Goal: Task Accomplishment & Management: Use online tool/utility

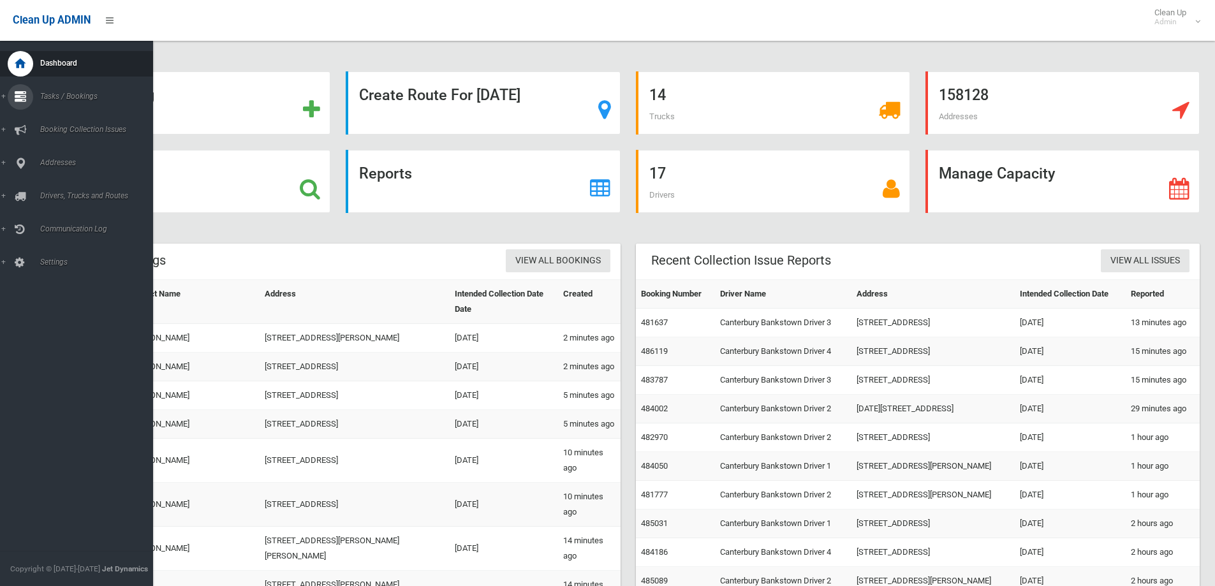
click at [16, 101] on icon at bounding box center [20, 97] width 11 height 26
click at [41, 189] on span "Search" at bounding box center [93, 190] width 115 height 9
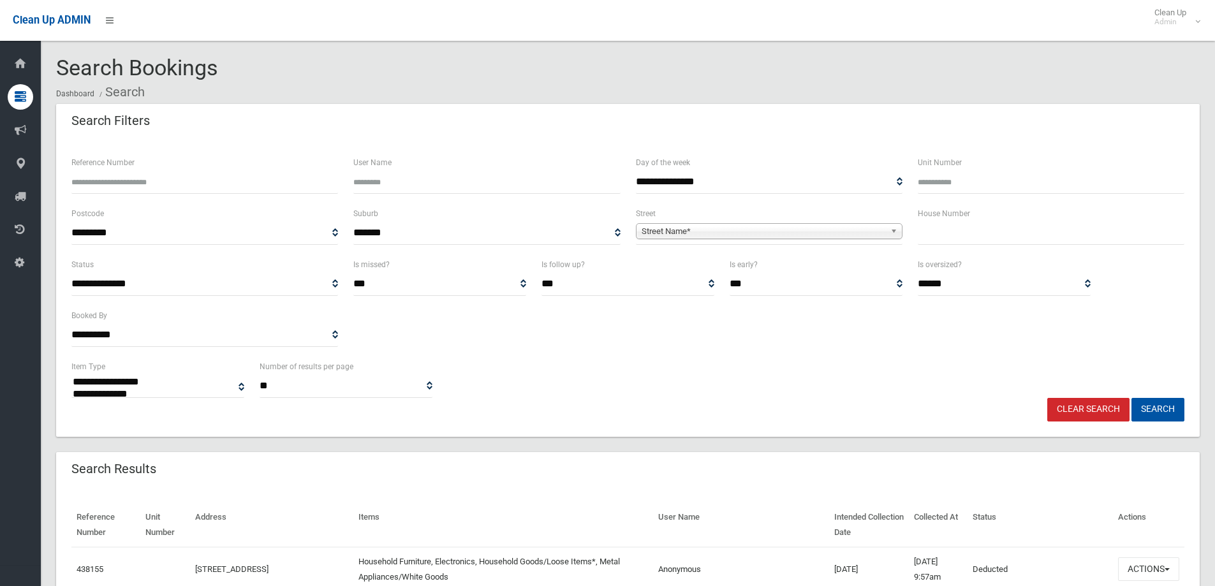
select select
click at [95, 181] on input "Reference Number" at bounding box center [204, 182] width 267 height 24
type input "******"
click at [1156, 408] on button "Search" at bounding box center [1157, 410] width 53 height 24
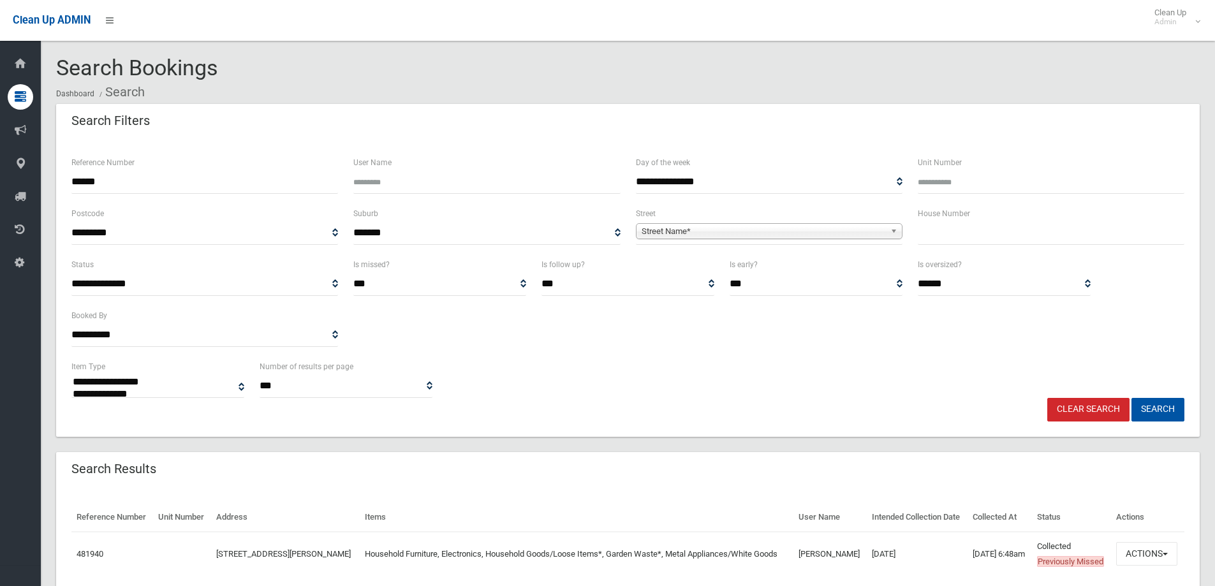
select select
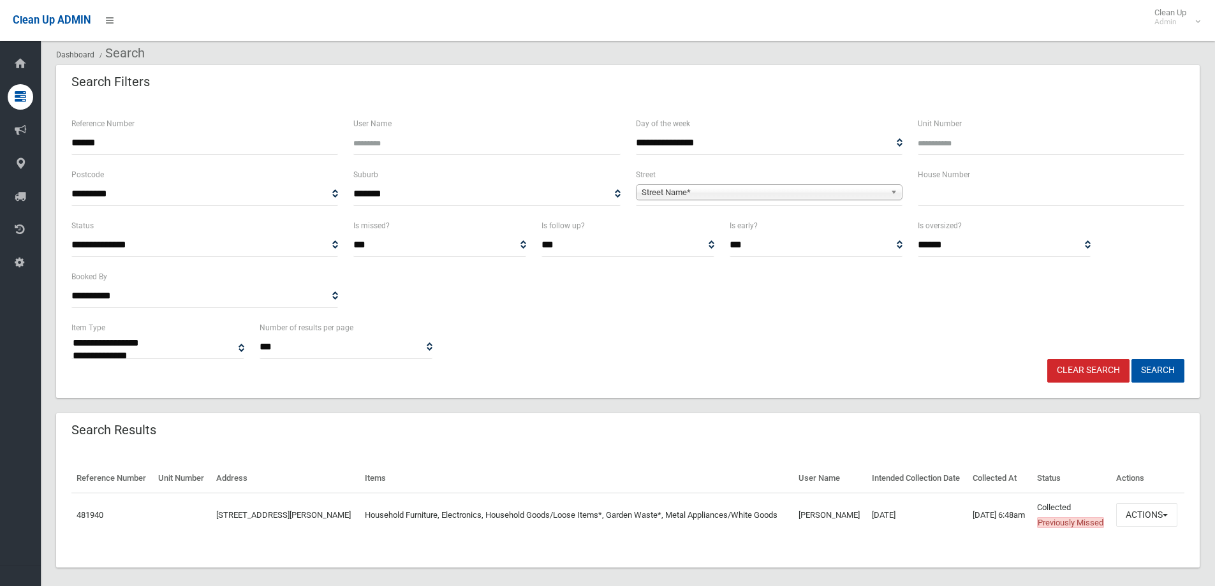
scroll to position [82, 0]
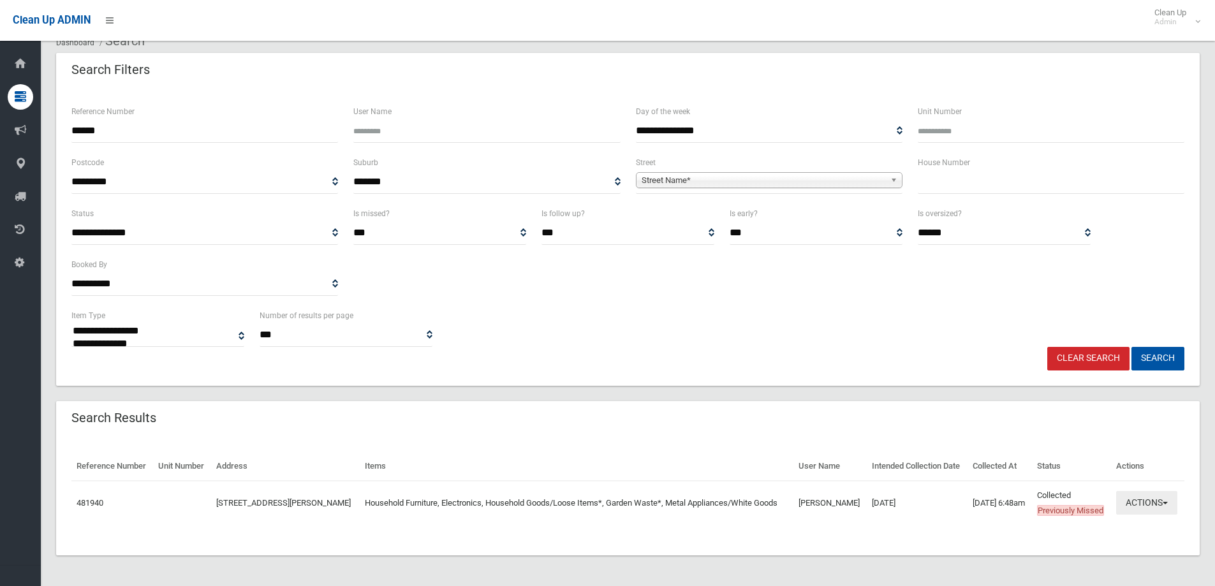
click at [1137, 499] on button "Actions" at bounding box center [1146, 503] width 61 height 24
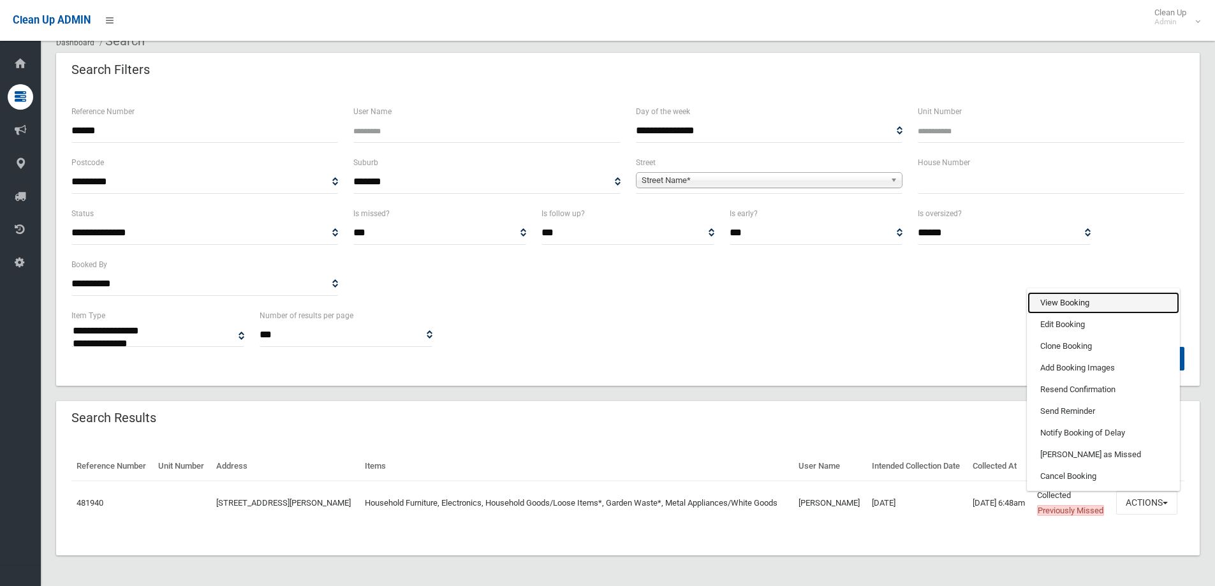
click at [1052, 294] on link "View Booking" at bounding box center [1103, 303] width 152 height 22
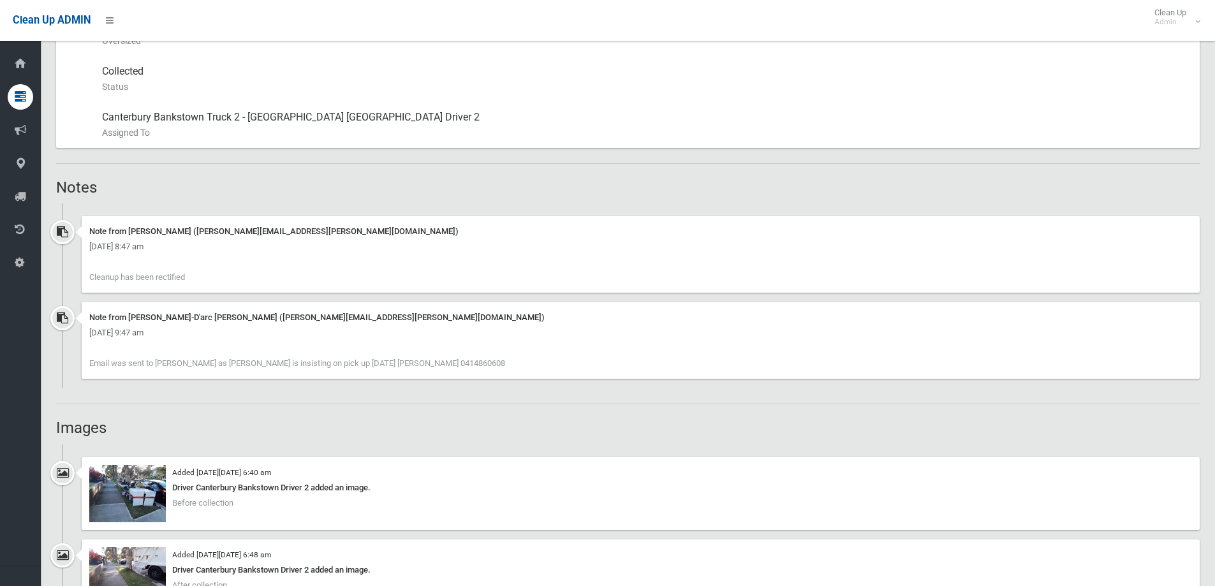
scroll to position [765, 0]
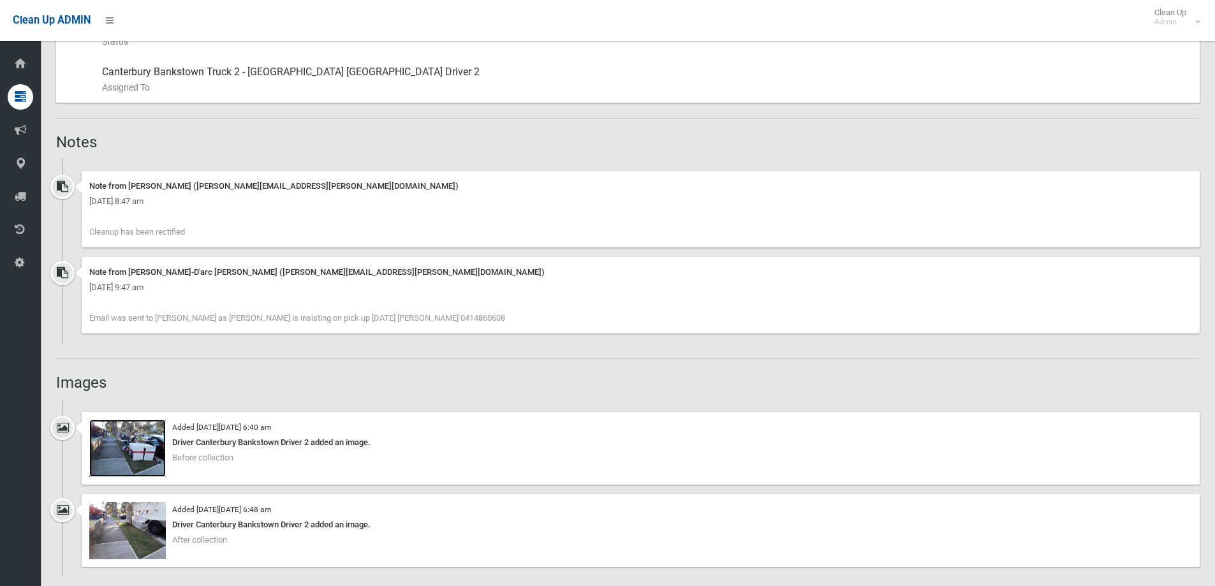
click at [123, 448] on img at bounding box center [127, 448] width 77 height 57
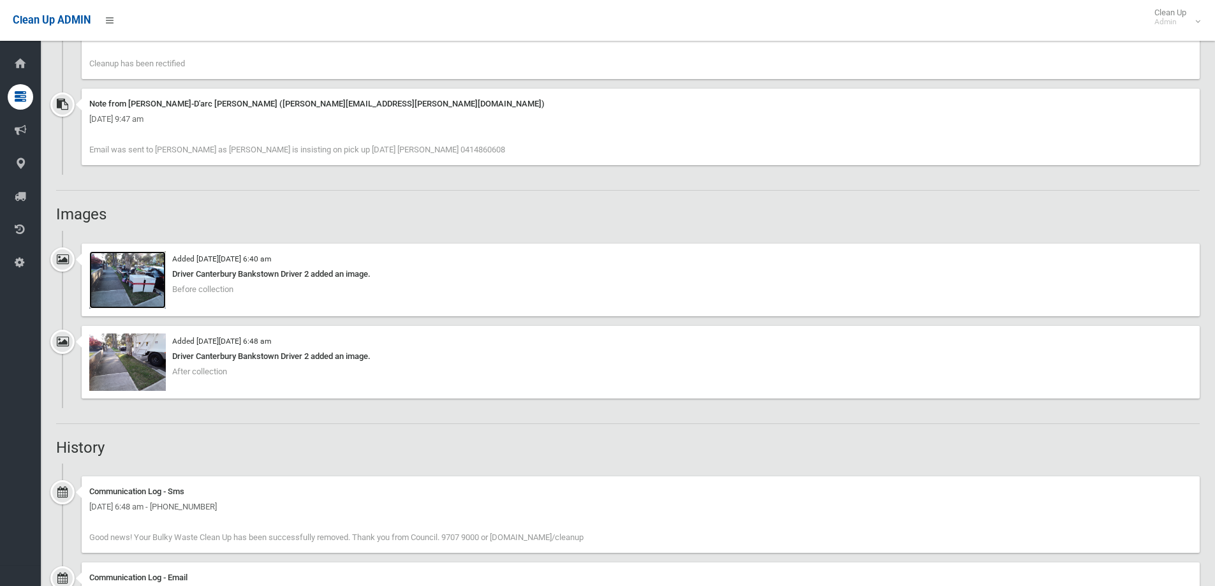
scroll to position [957, 0]
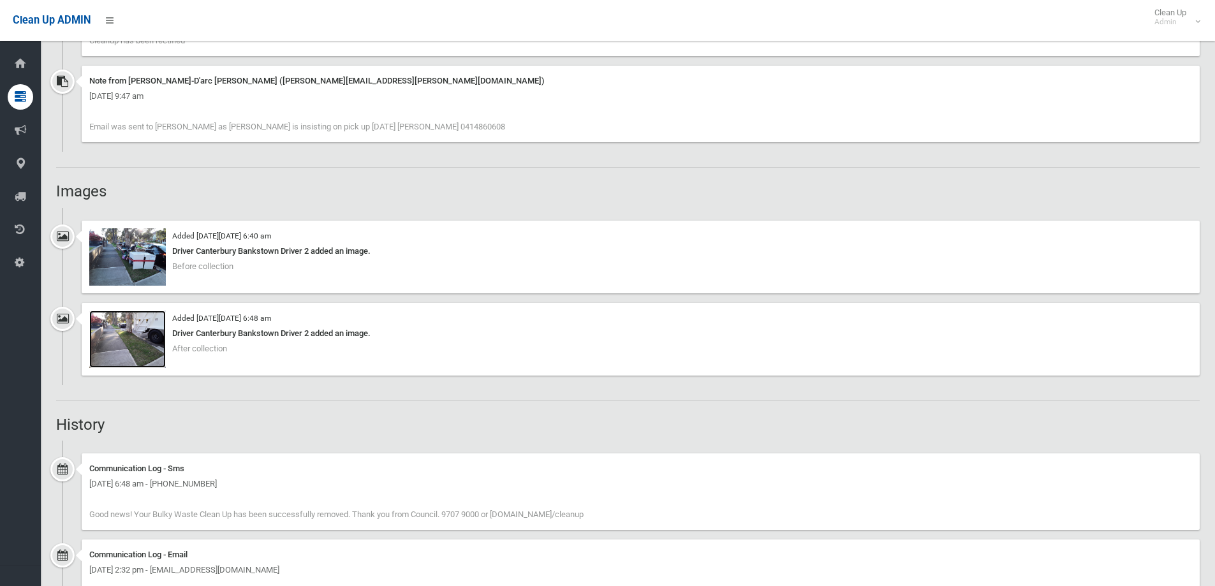
click at [114, 335] on img at bounding box center [127, 339] width 77 height 57
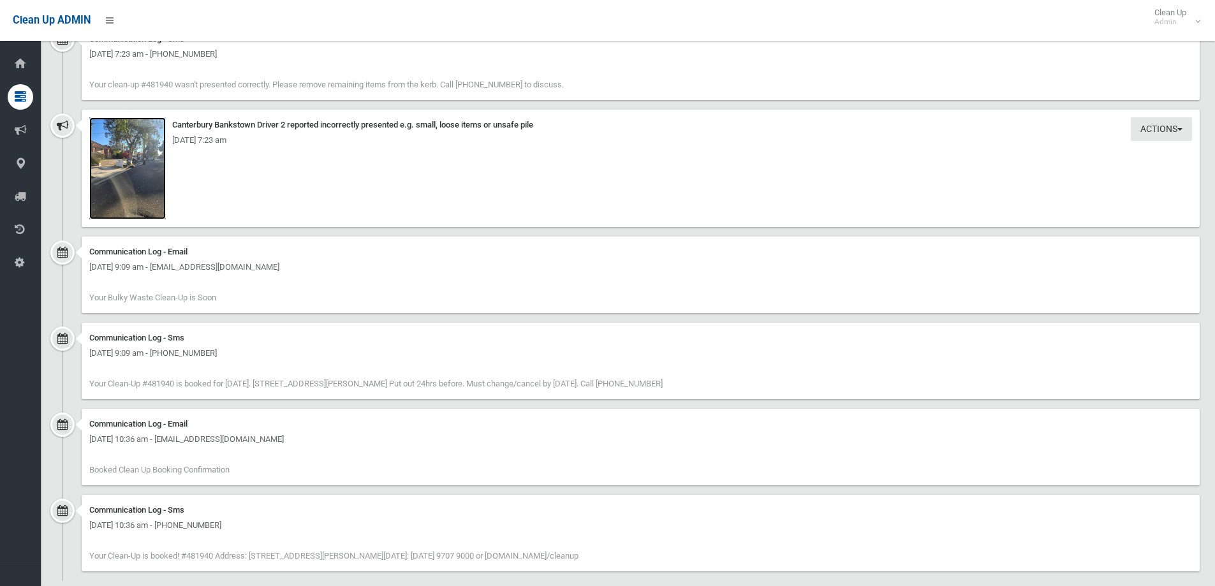
scroll to position [1786, 0]
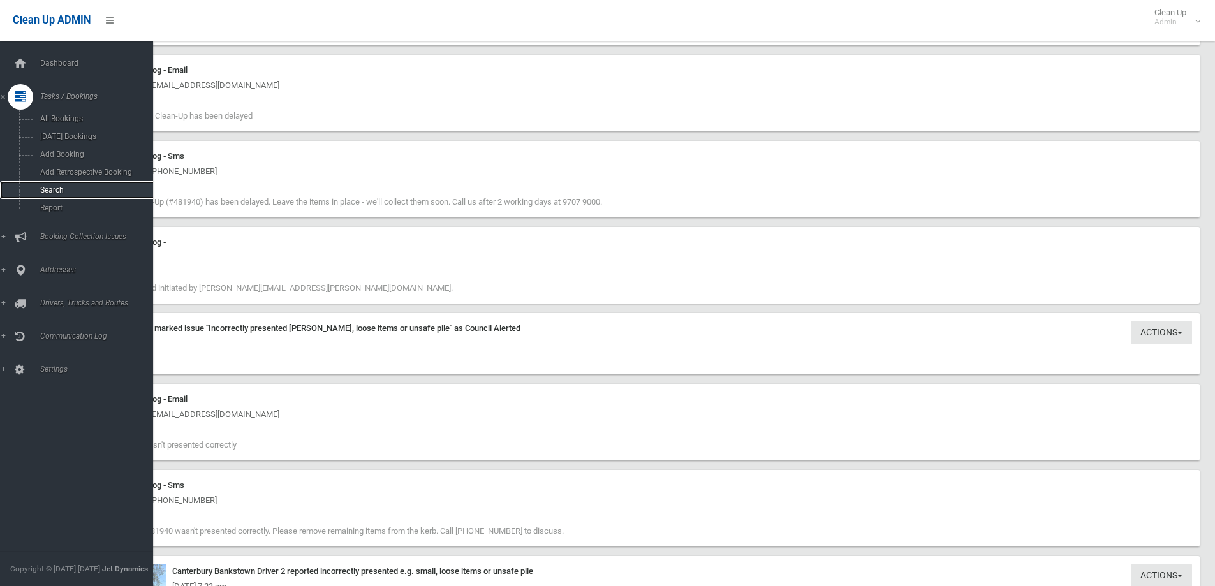
click at [41, 190] on span "Search" at bounding box center [93, 190] width 115 height 9
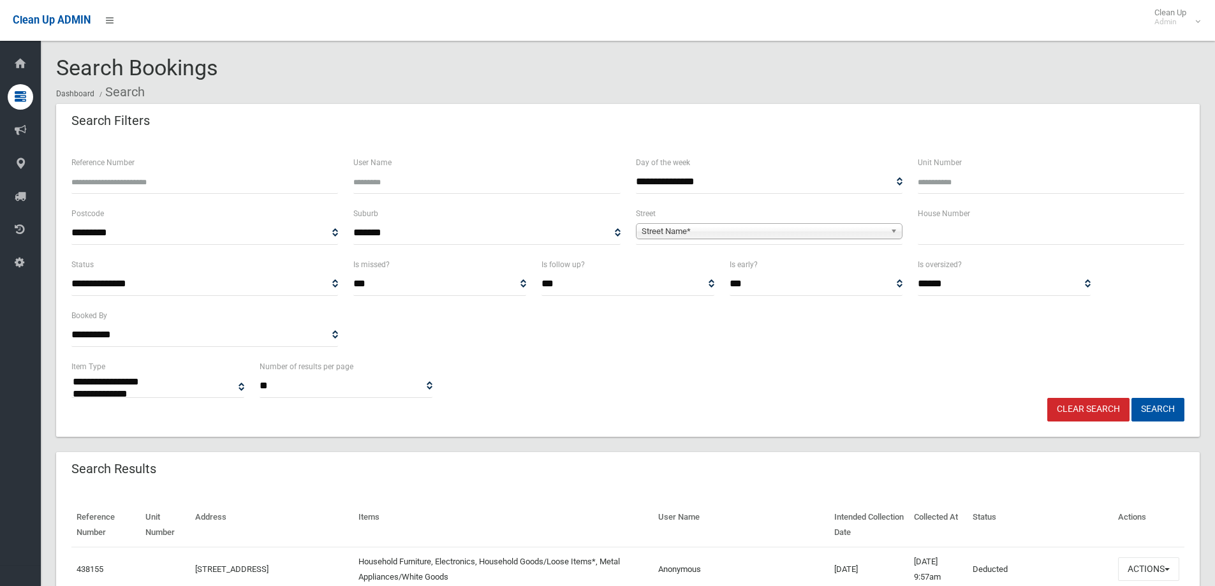
select select
click at [920, 232] on input "text" at bounding box center [1051, 233] width 267 height 24
type input "**"
click at [684, 223] on link "Street Name*" at bounding box center [769, 231] width 267 height 16
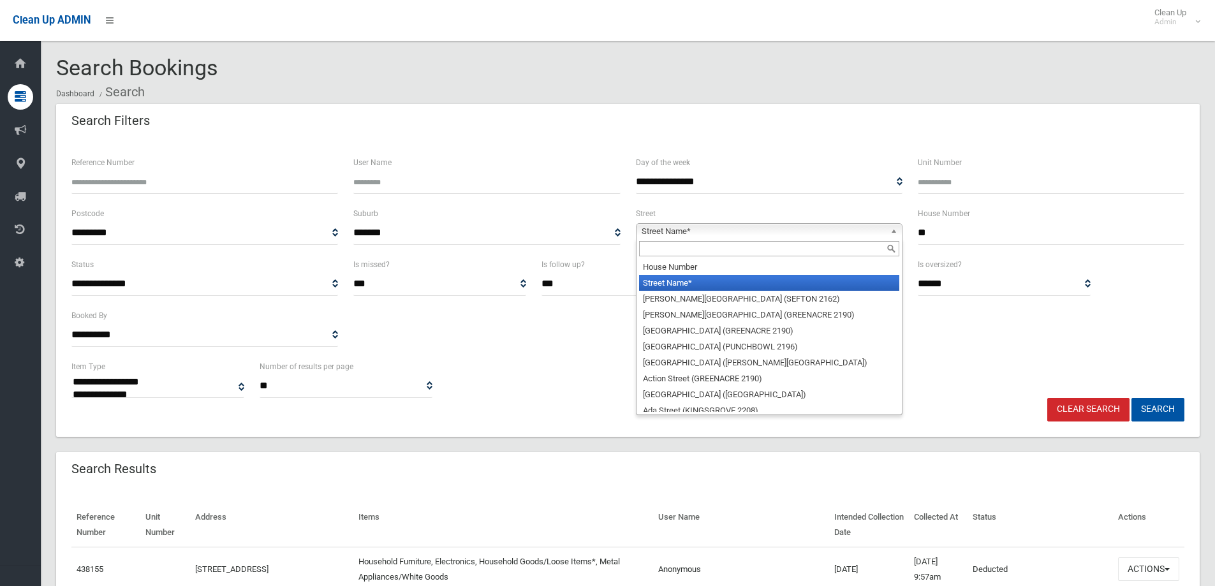
click at [658, 249] on input "text" at bounding box center [769, 248] width 260 height 15
type input "****"
click at [681, 286] on li "Rose Street (PUNCHBOWL 2196)" at bounding box center [769, 283] width 260 height 16
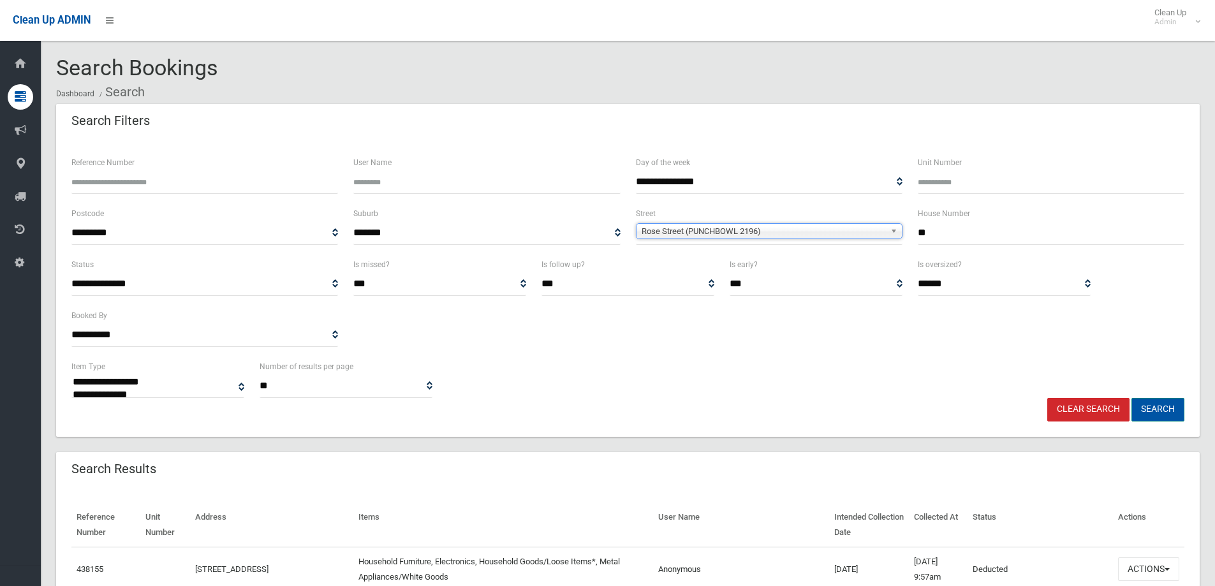
click at [1157, 404] on button "Search" at bounding box center [1157, 410] width 53 height 24
click at [1154, 408] on button "Search" at bounding box center [1157, 410] width 53 height 24
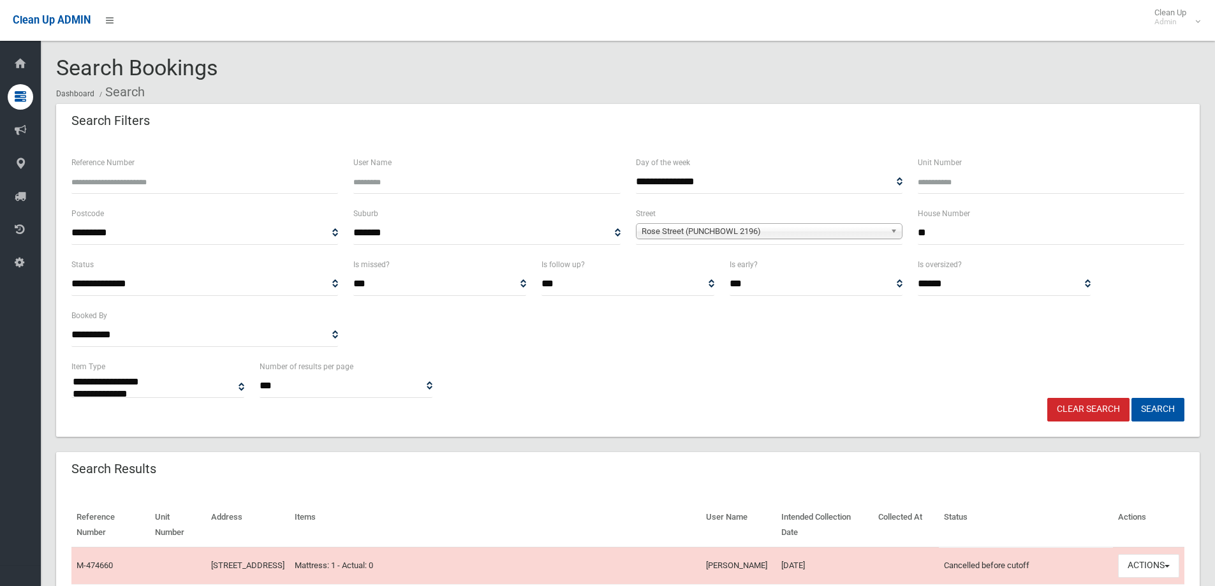
select select
click at [939, 232] on input "**" at bounding box center [1051, 233] width 267 height 24
type input "*"
type input "**"
click at [705, 226] on span "Rose Street (PUNCHBOWL 2196)" at bounding box center [764, 231] width 244 height 15
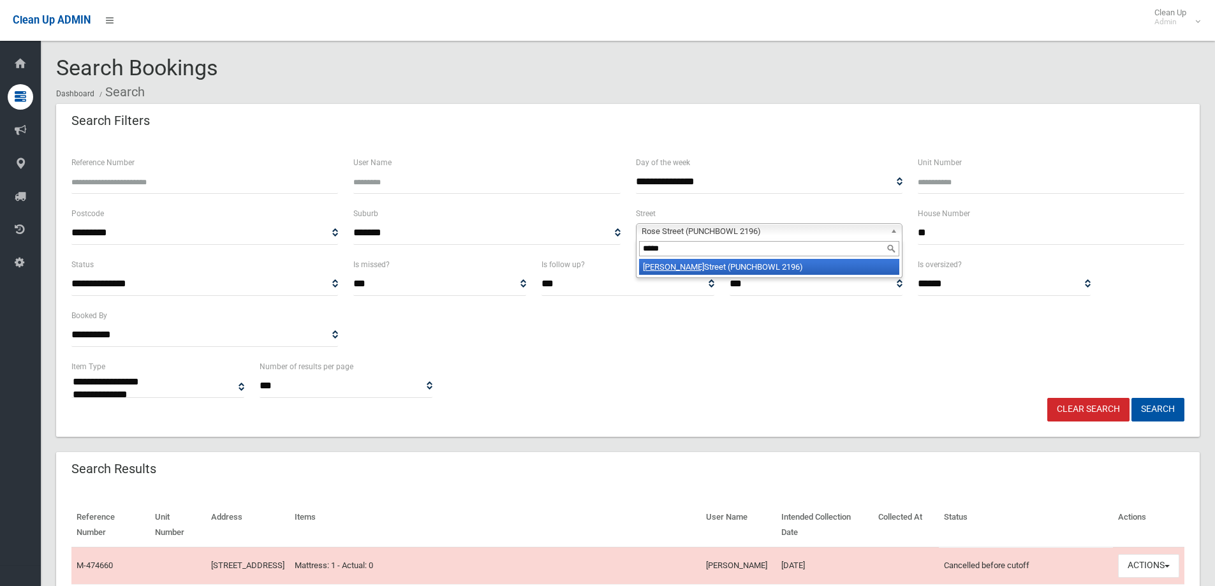
type input "*****"
click at [679, 264] on li "Viola Street (PUNCHBOWL 2196)" at bounding box center [769, 267] width 260 height 16
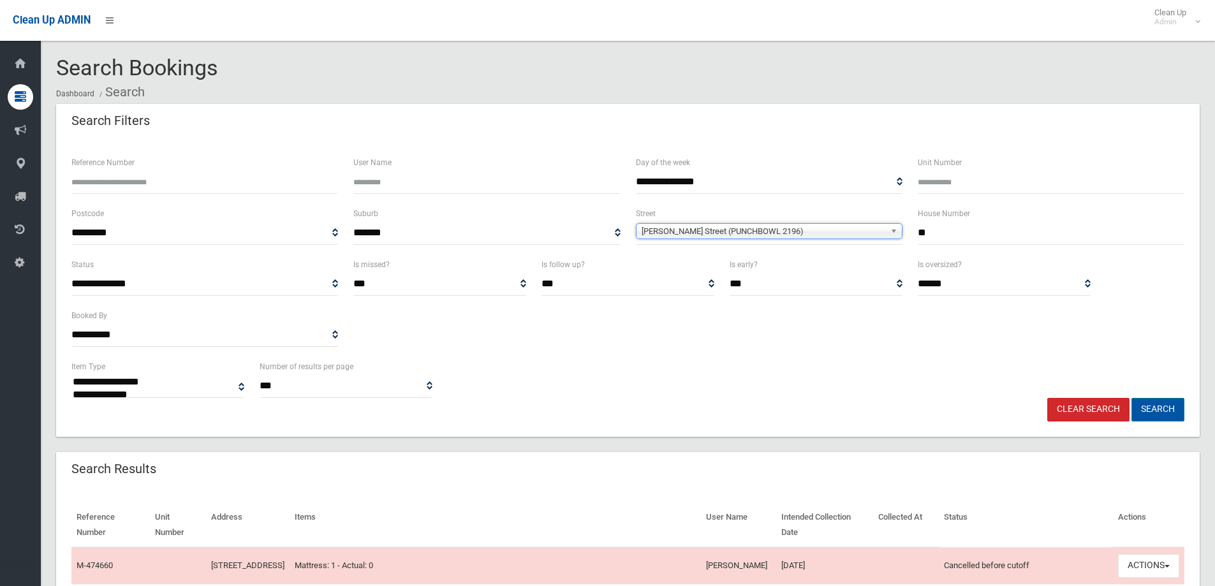
click at [1153, 409] on button "Search" at bounding box center [1157, 410] width 53 height 24
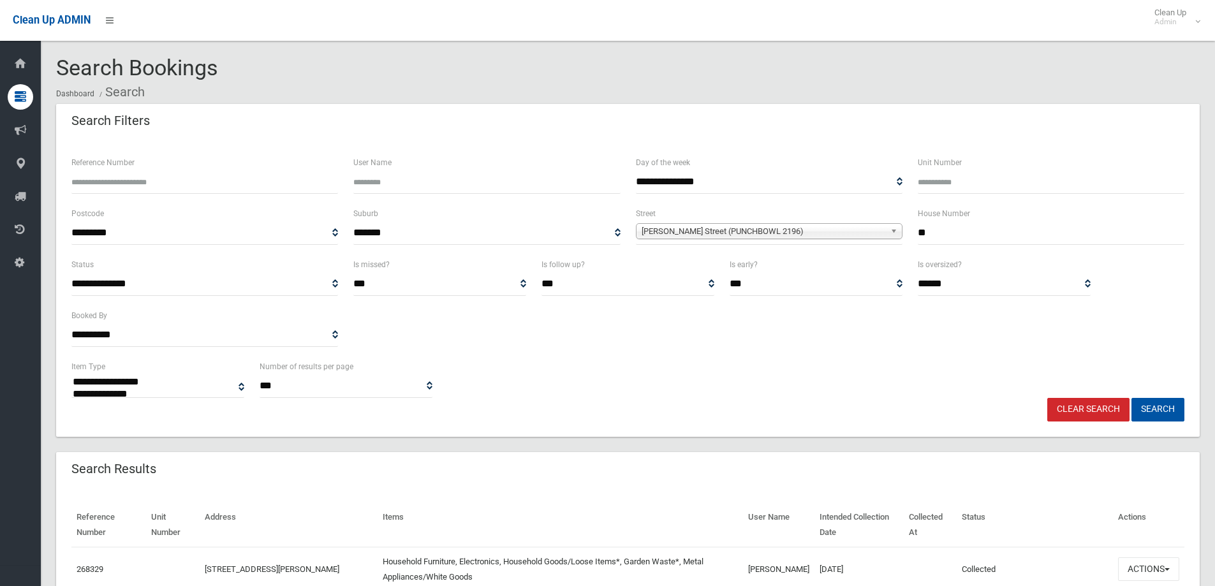
select select
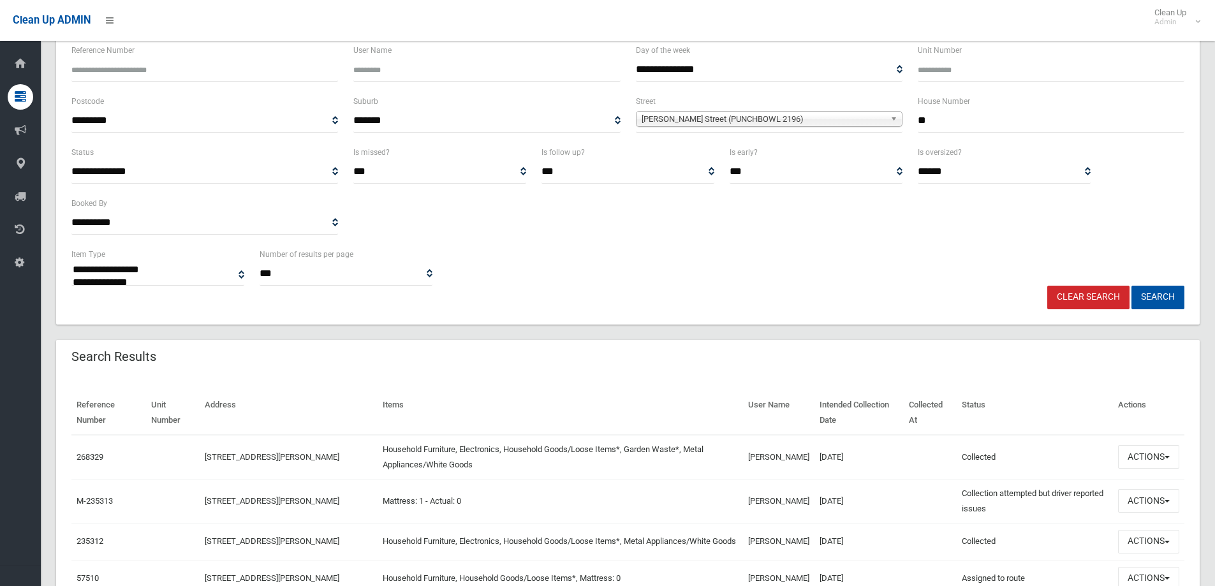
scroll to position [235, 0]
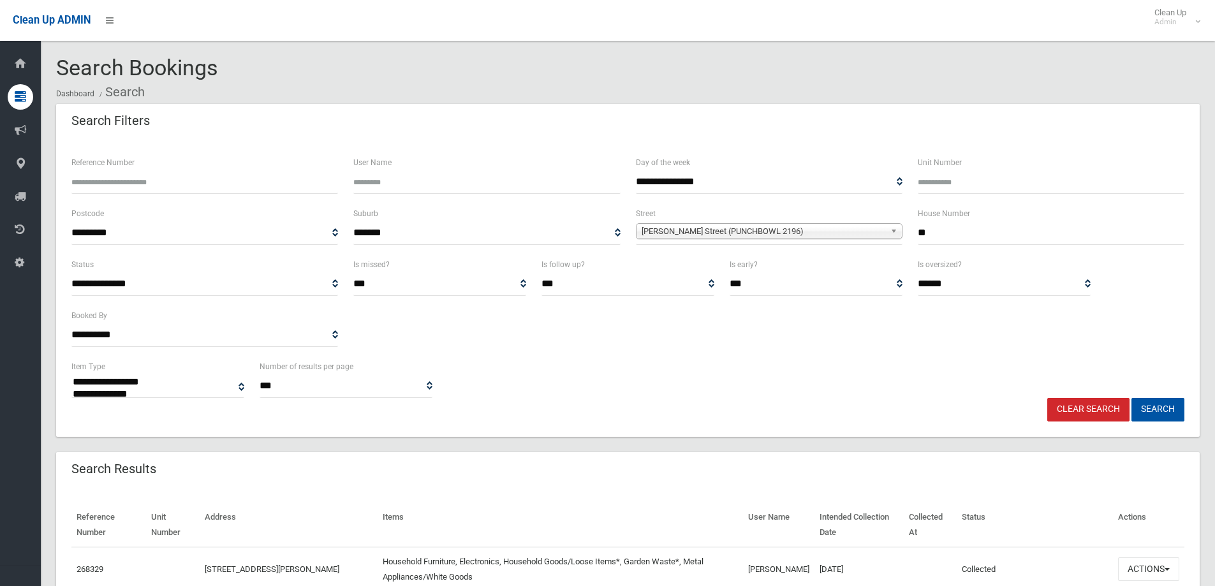
select select
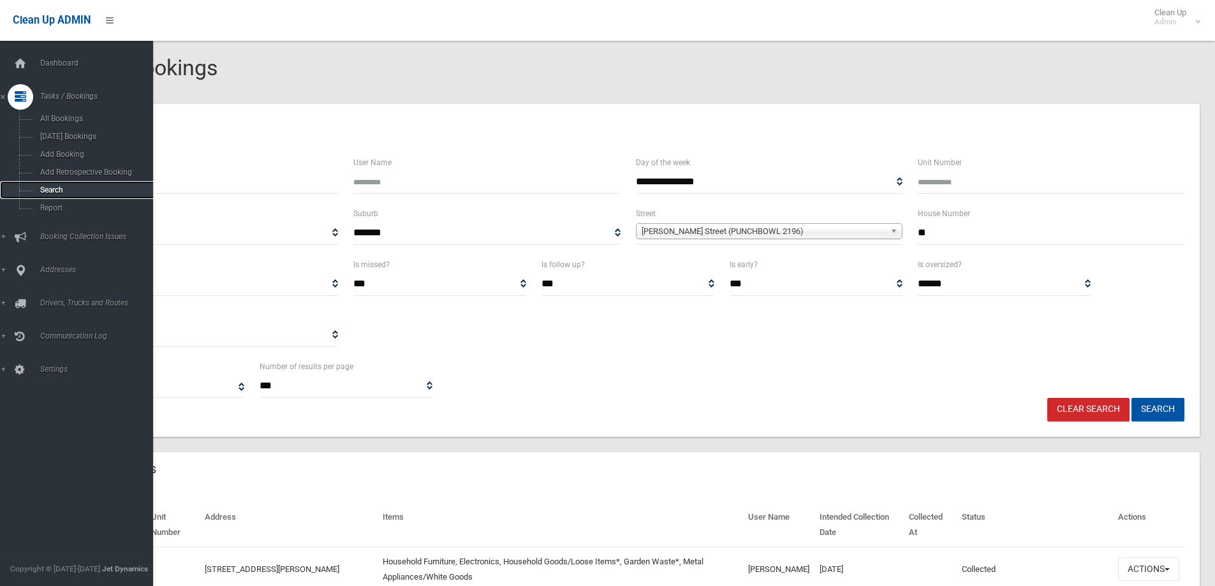
click at [46, 189] on span "Search" at bounding box center [93, 190] width 115 height 9
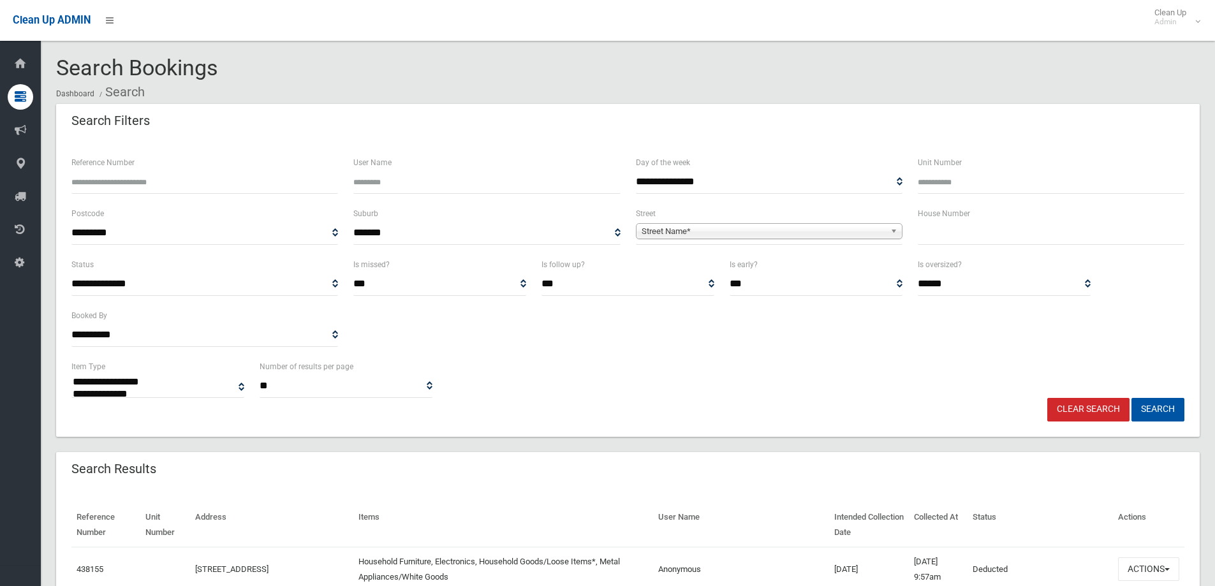
select select
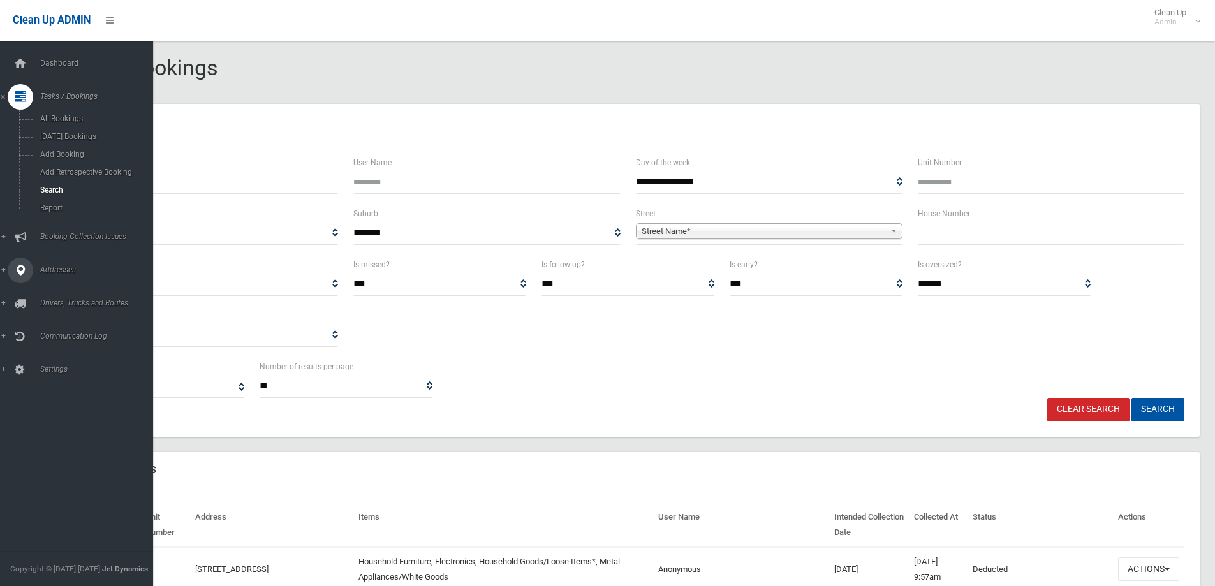
click at [56, 270] on span "Addresses" at bounding box center [99, 269] width 126 height 9
click at [61, 182] on span "All Addresses" at bounding box center [93, 184] width 115 height 9
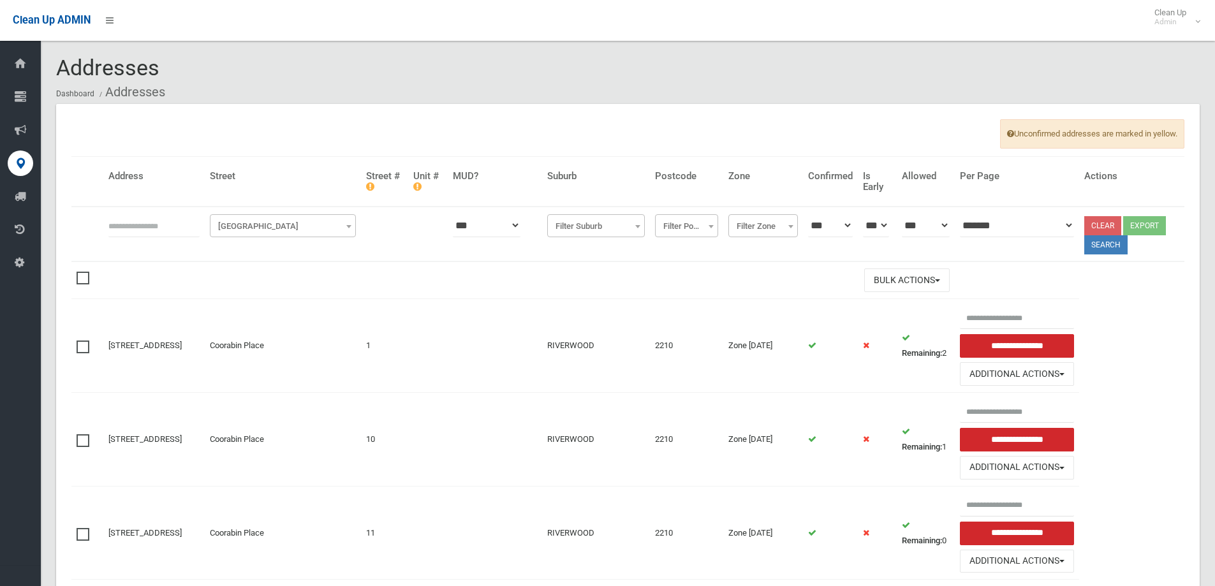
click at [121, 229] on input "text" at bounding box center [153, 226] width 91 height 24
type input "*****"
click at [274, 228] on span "Filter Street" at bounding box center [283, 226] width 140 height 18
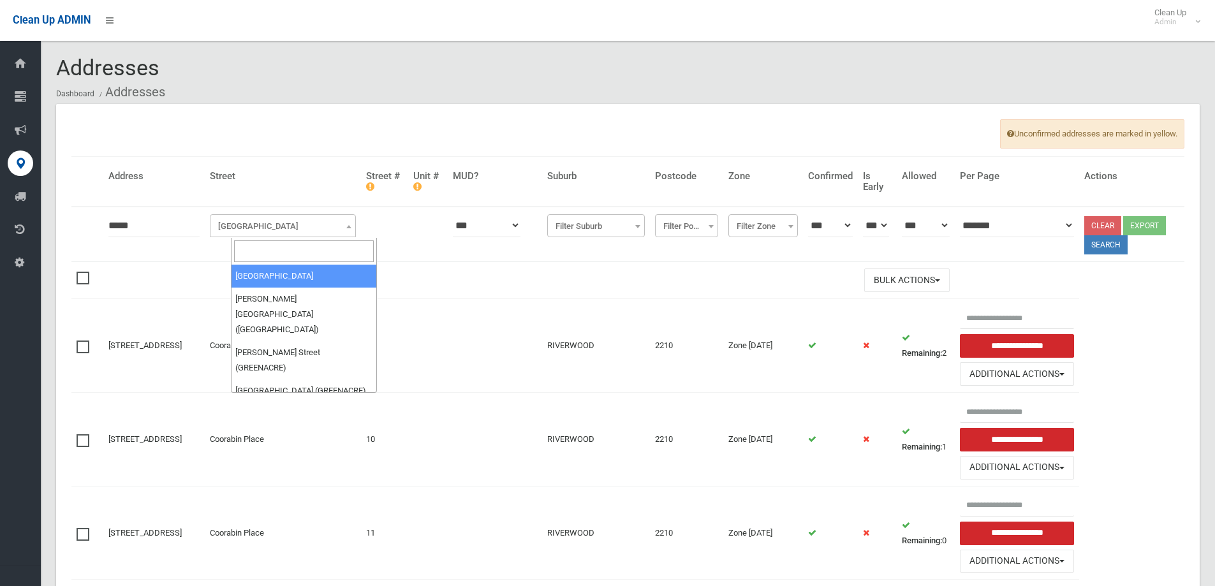
click at [253, 251] on input "search" at bounding box center [304, 251] width 140 height 22
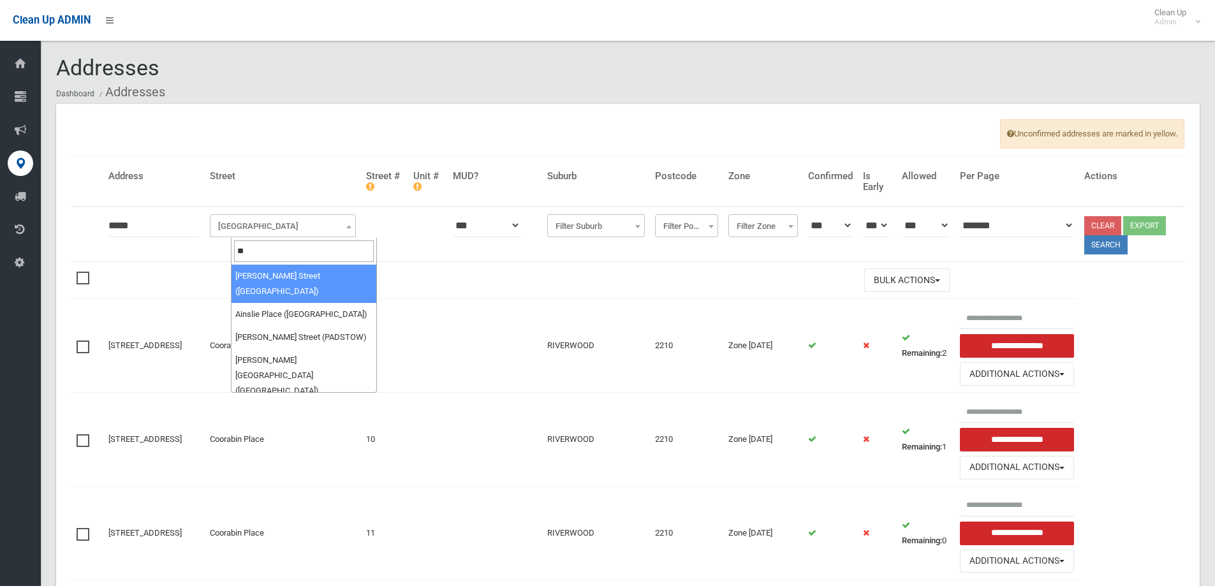
type input "*"
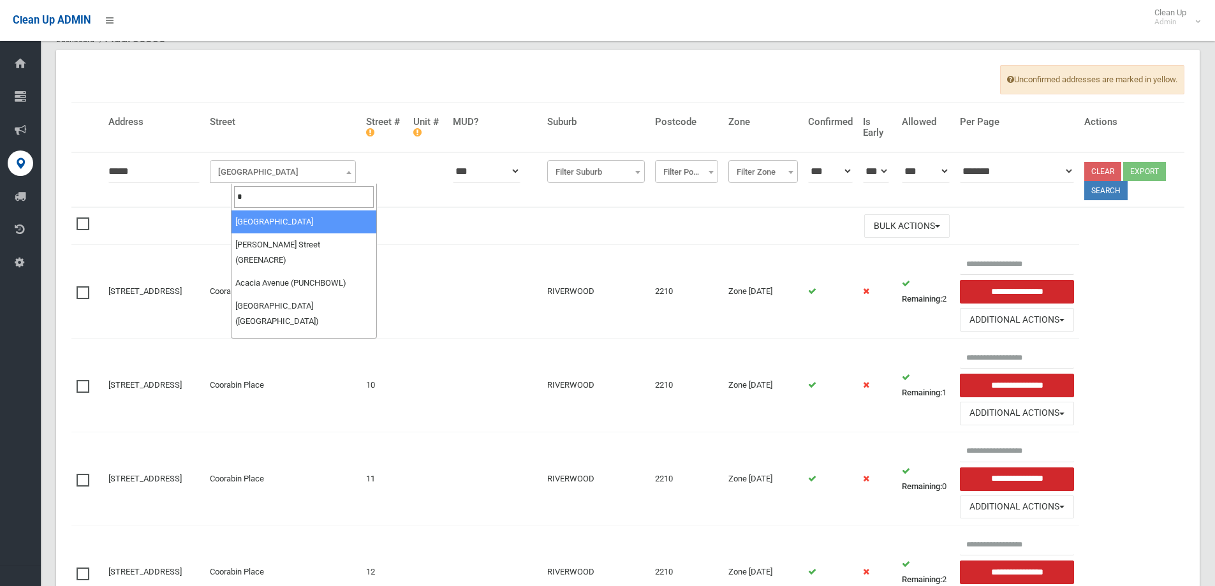
scroll to position [128, 0]
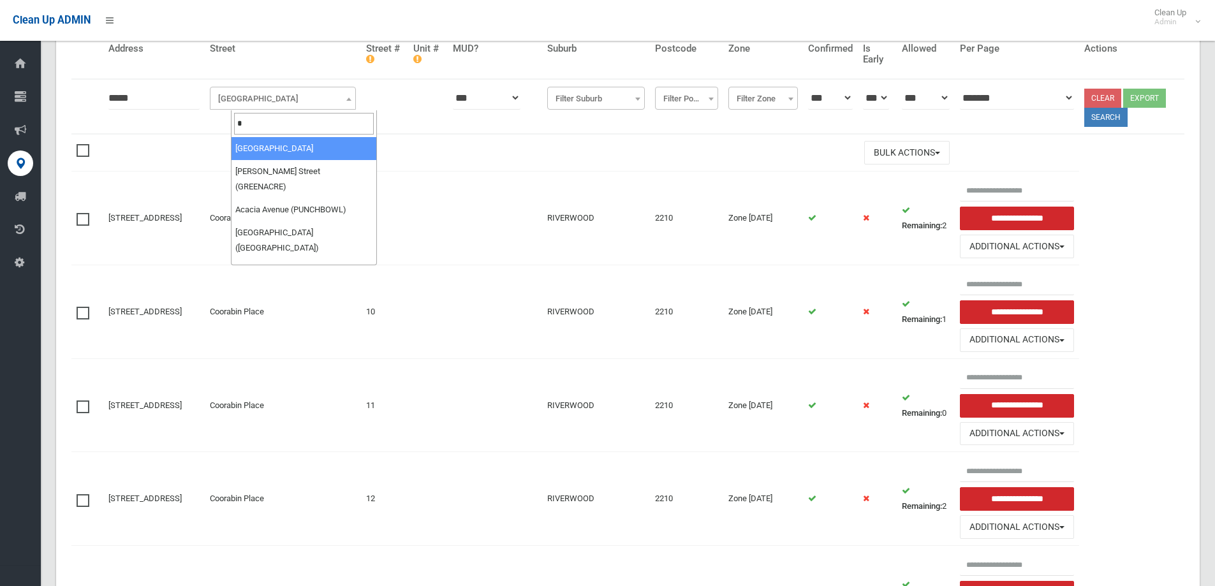
click at [247, 122] on input "*" at bounding box center [304, 124] width 140 height 22
type input "*"
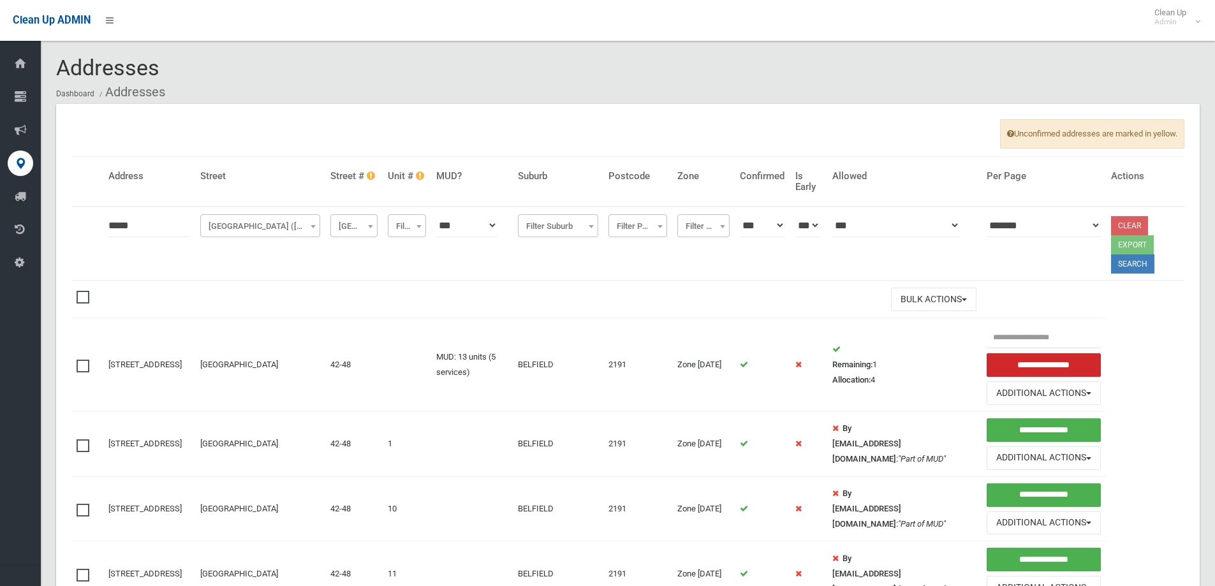
scroll to position [64, 0]
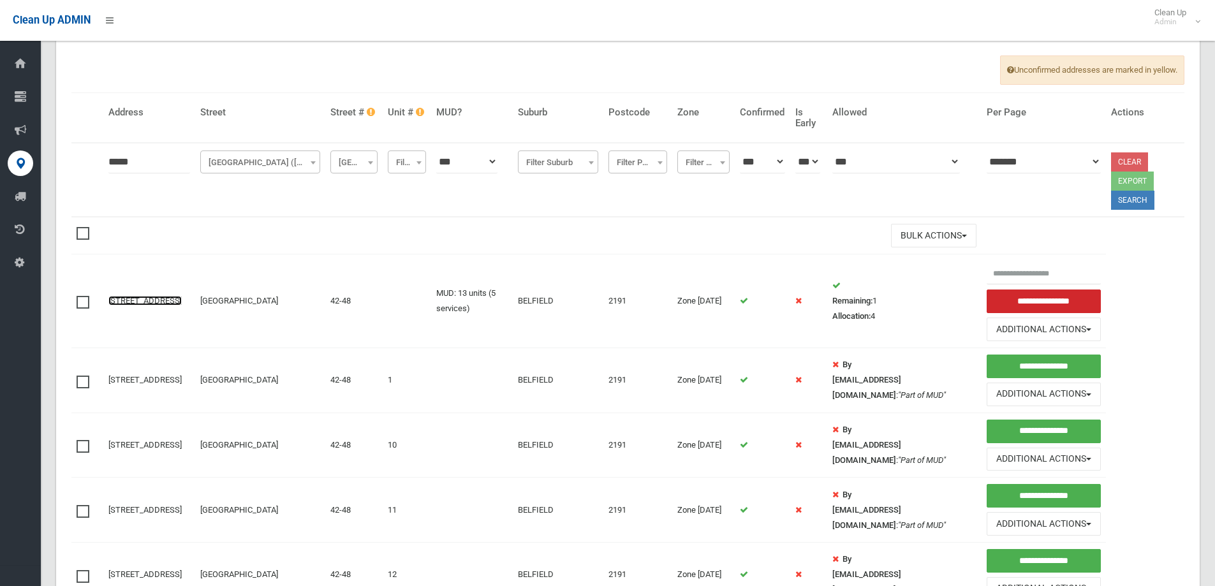
click at [149, 297] on link "[STREET_ADDRESS]" at bounding box center [144, 301] width 73 height 10
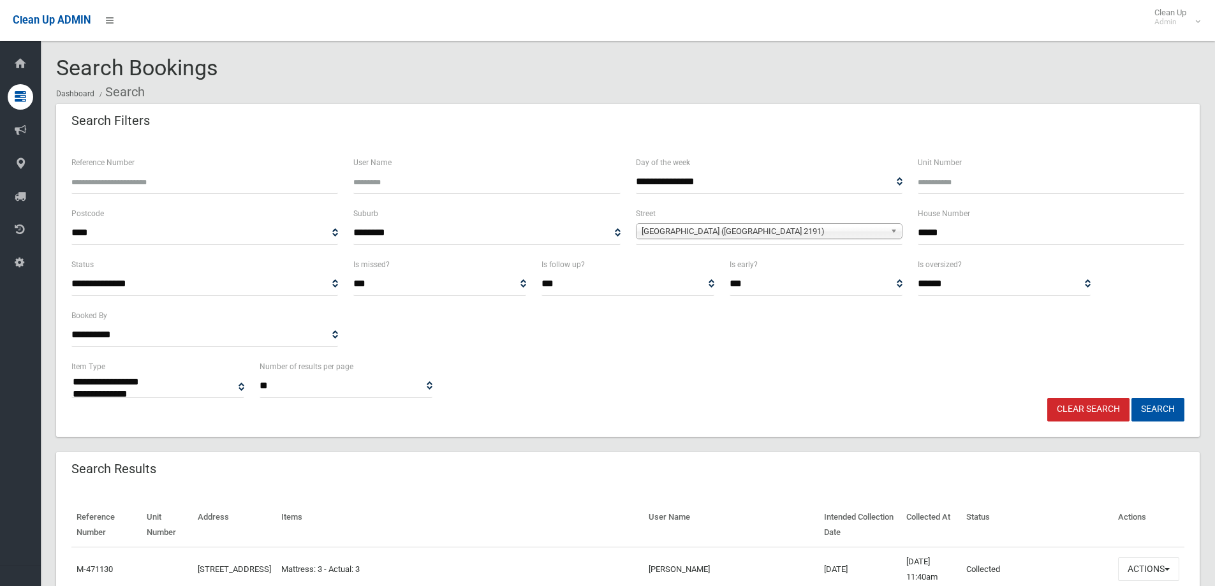
select select
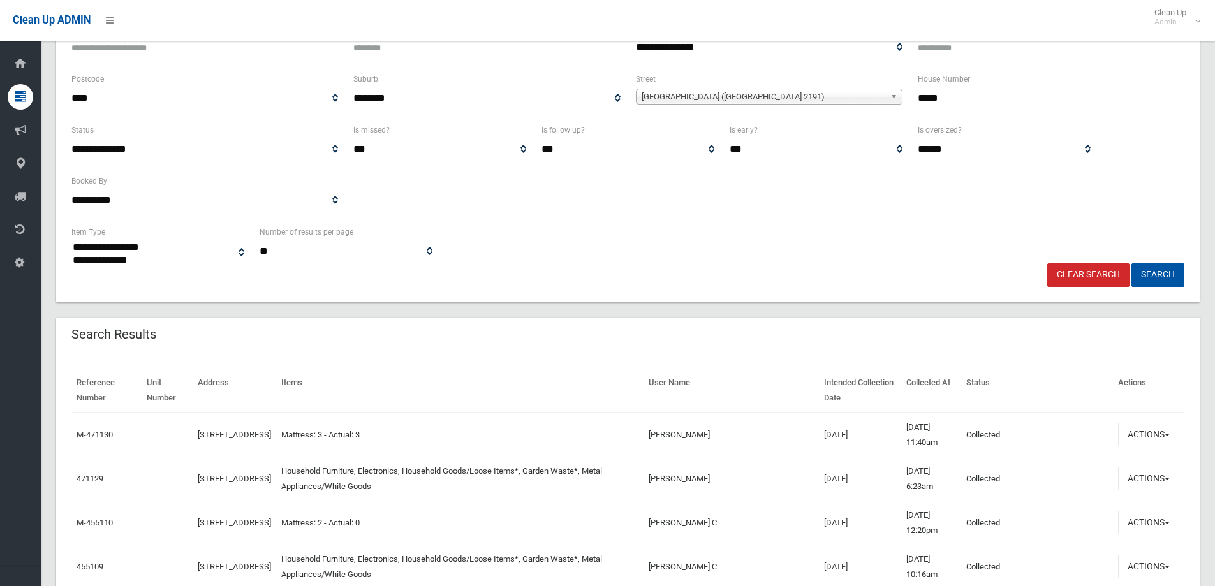
scroll to position [191, 0]
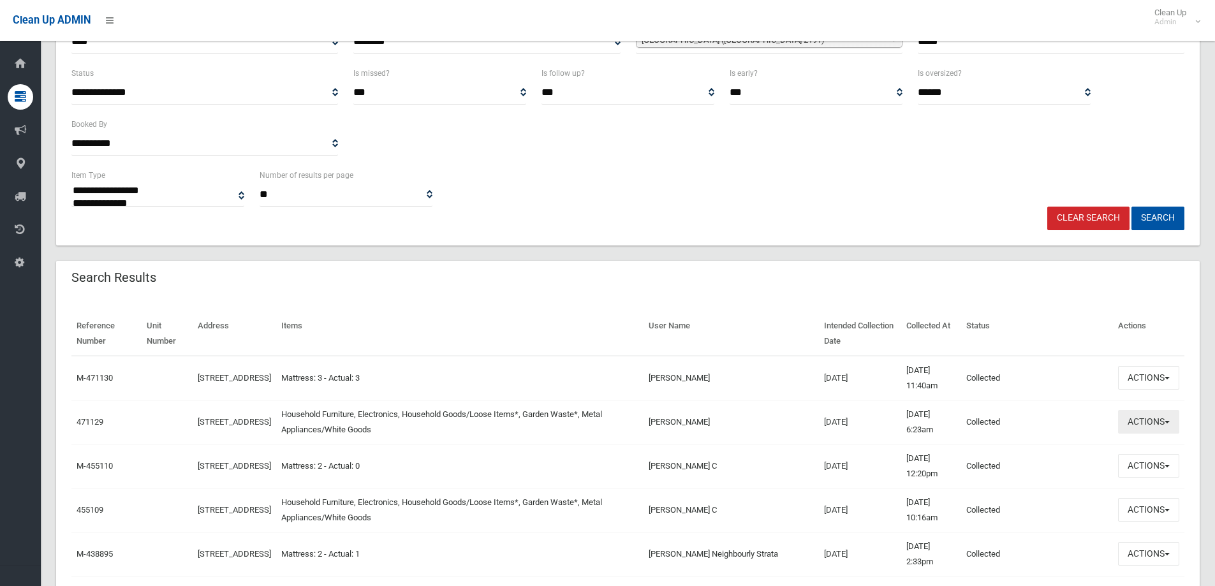
click at [1147, 424] on button "Actions" at bounding box center [1148, 422] width 61 height 24
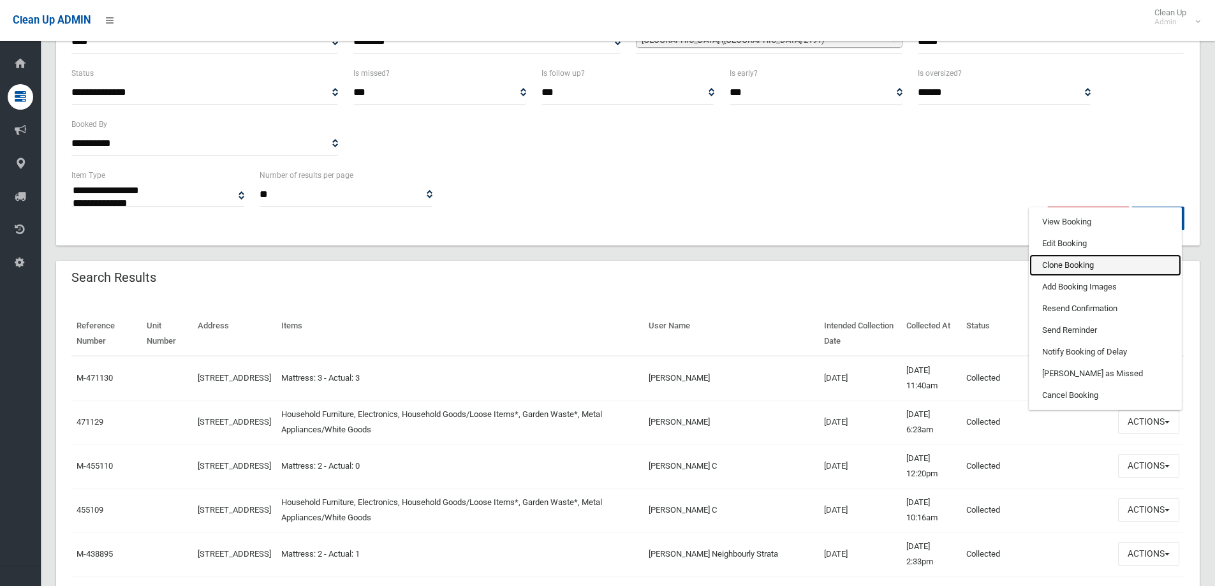
click at [1056, 267] on link "Clone Booking" at bounding box center [1105, 265] width 152 height 22
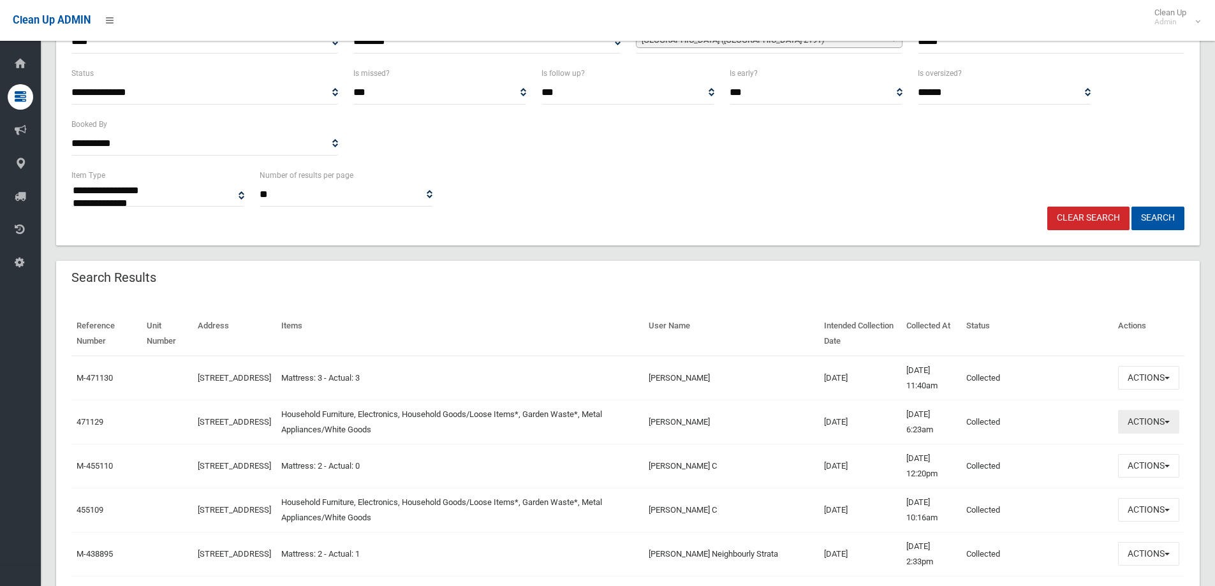
click at [1124, 419] on button "Actions" at bounding box center [1148, 422] width 61 height 24
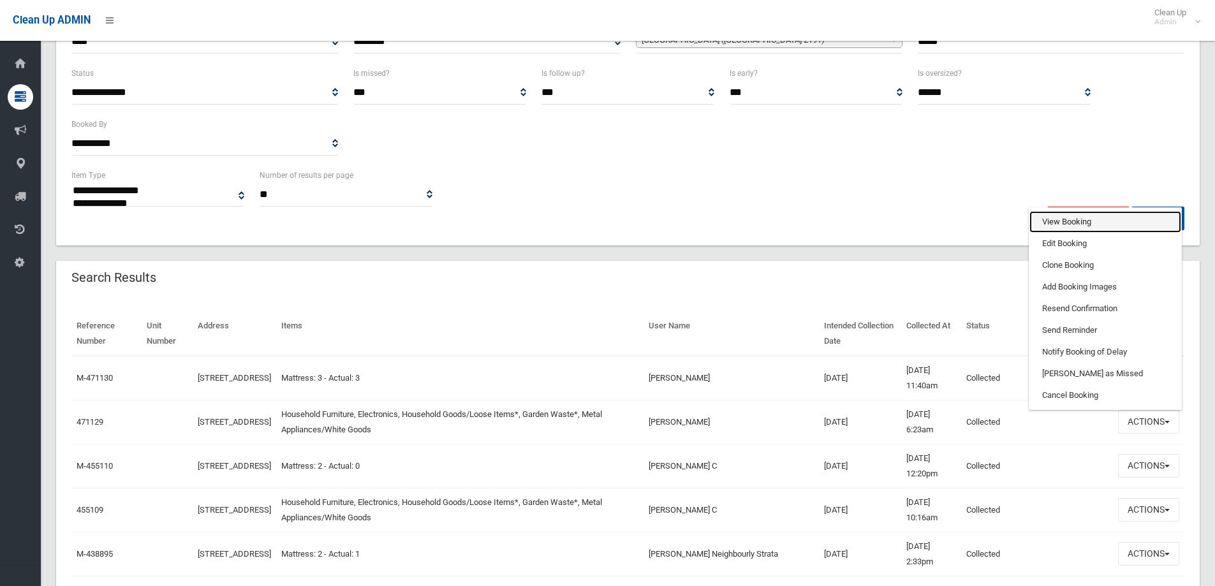
click at [1048, 217] on link "View Booking" at bounding box center [1105, 222] width 152 height 22
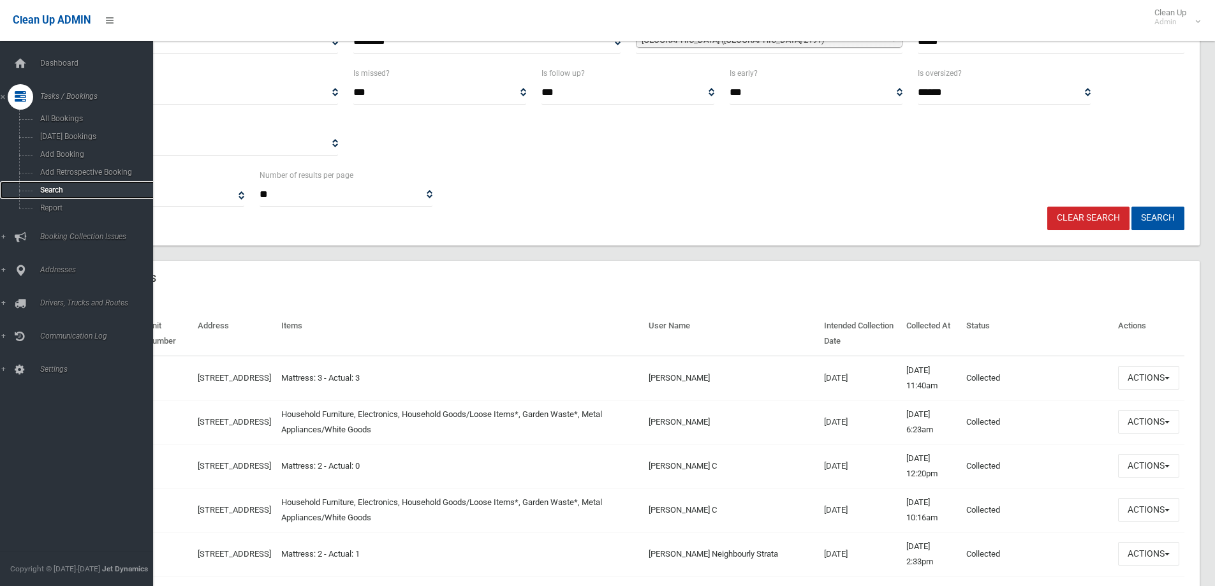
click at [43, 190] on span "Search" at bounding box center [93, 190] width 115 height 9
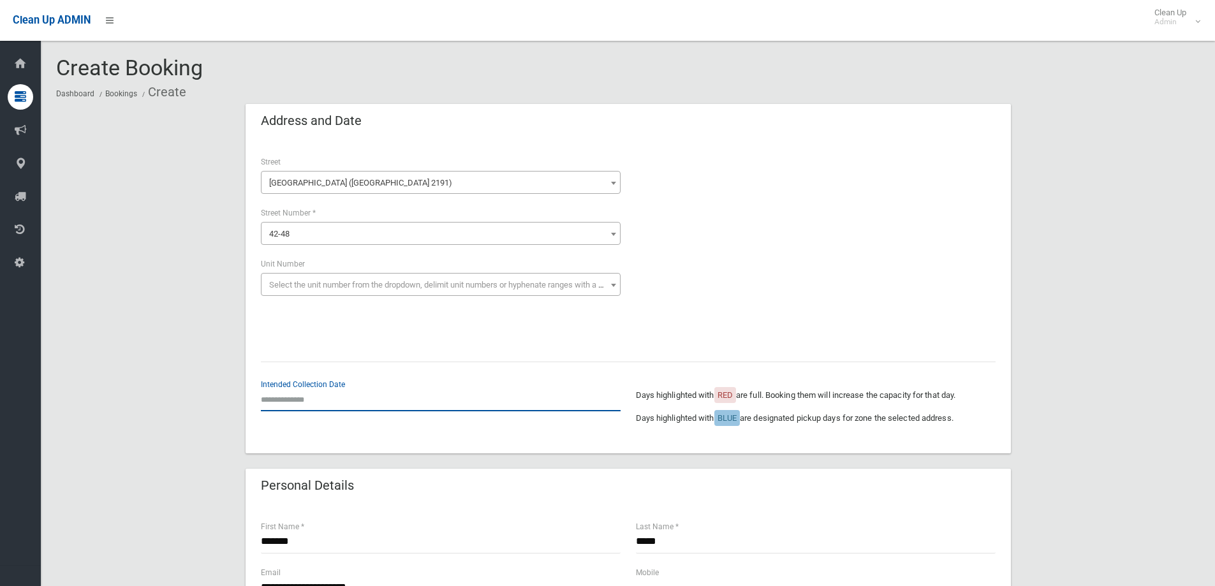
click at [291, 397] on input "text" at bounding box center [441, 400] width 360 height 24
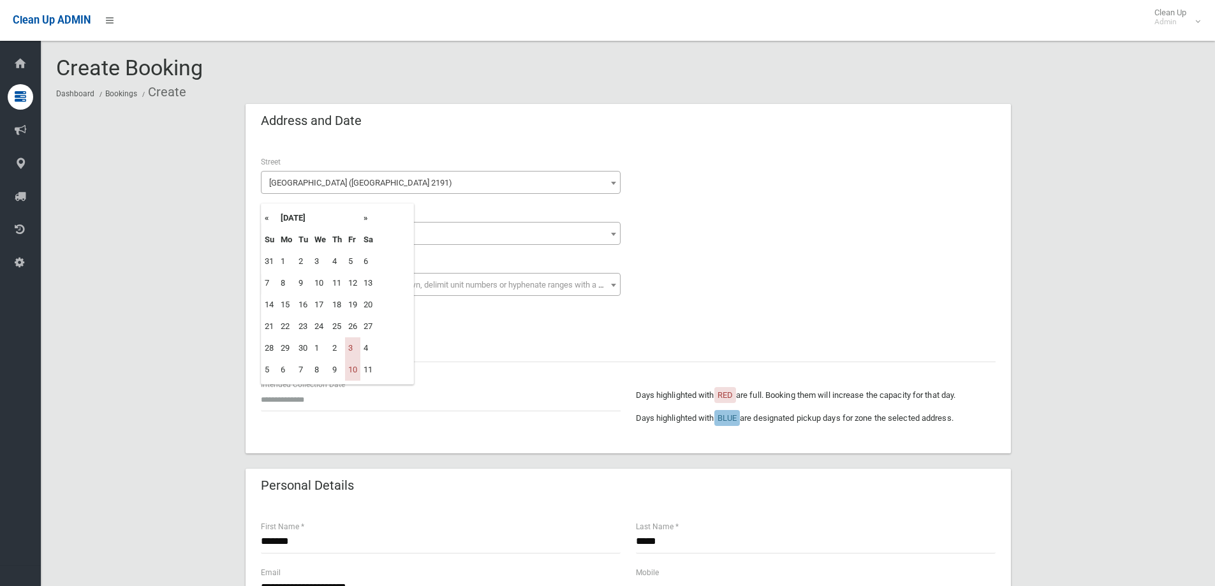
click at [365, 217] on th "»" at bounding box center [368, 218] width 16 height 22
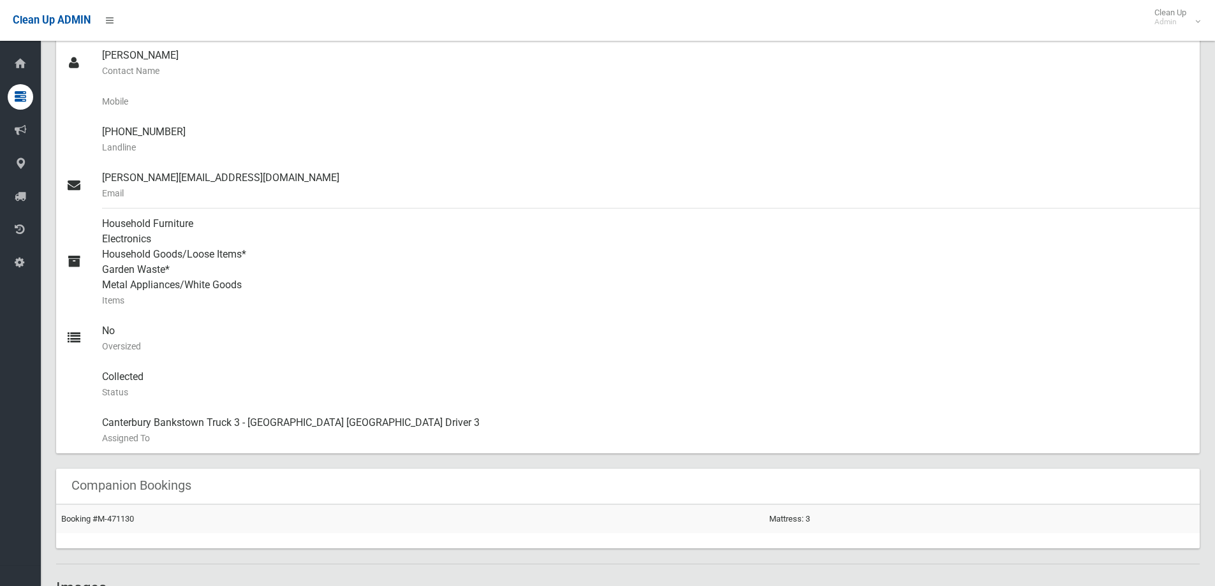
scroll to position [638, 0]
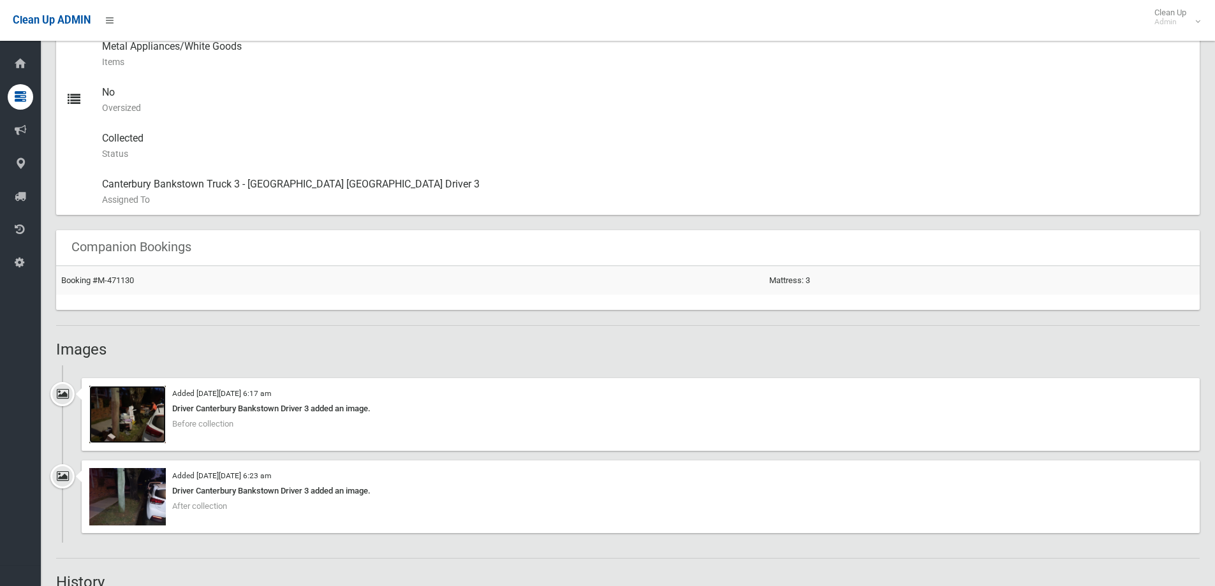
click at [139, 414] on img at bounding box center [127, 414] width 77 height 57
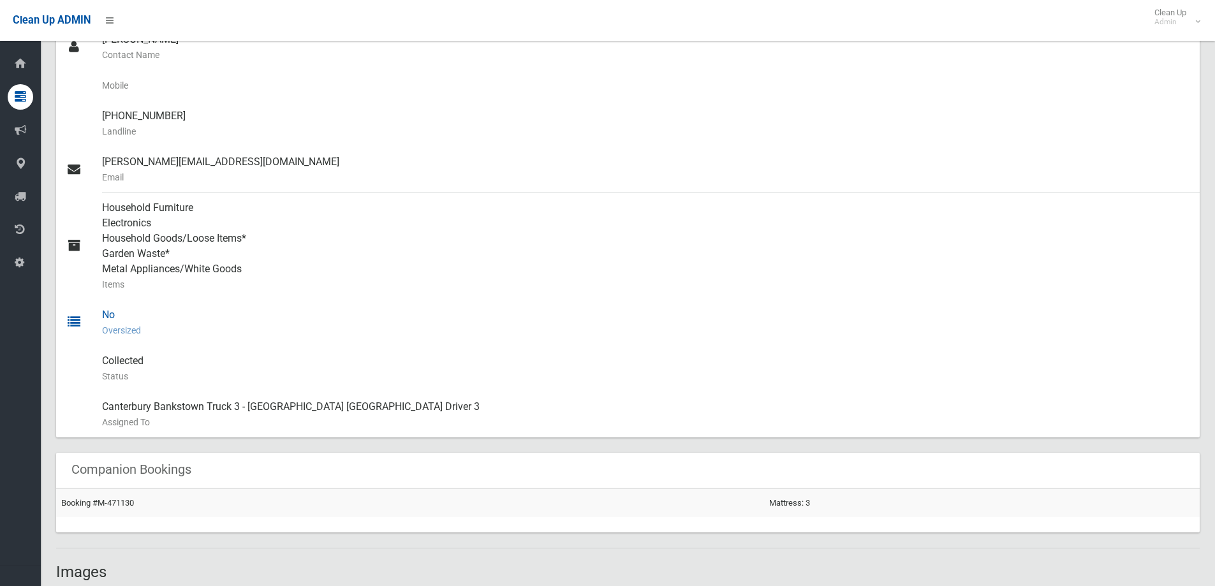
scroll to position [0, 0]
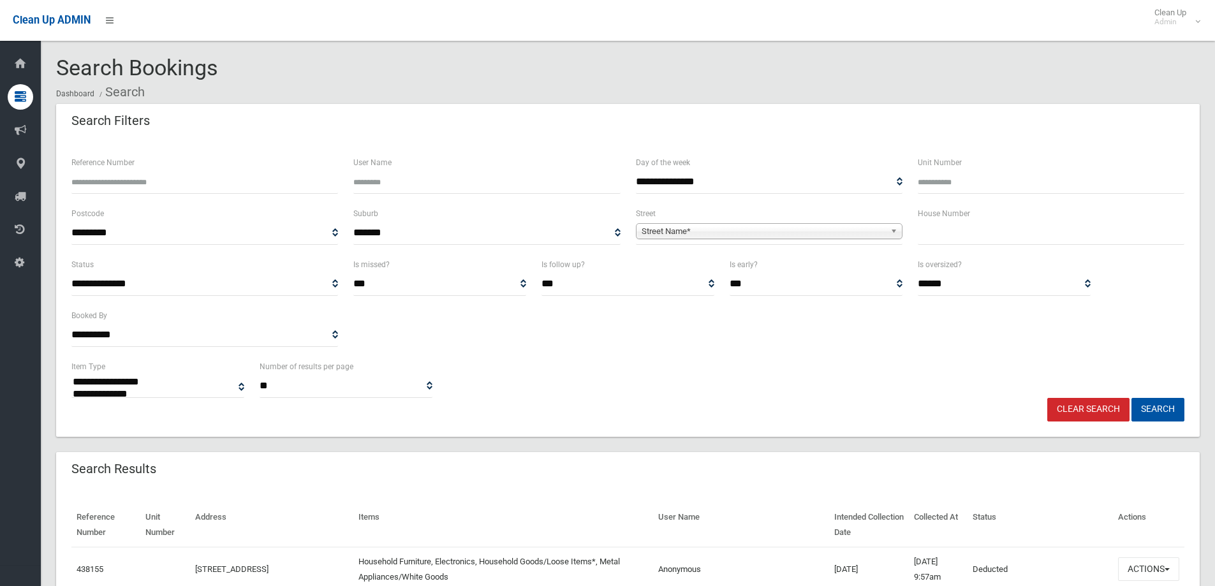
select select
